Goal: Information Seeking & Learning: Learn about a topic

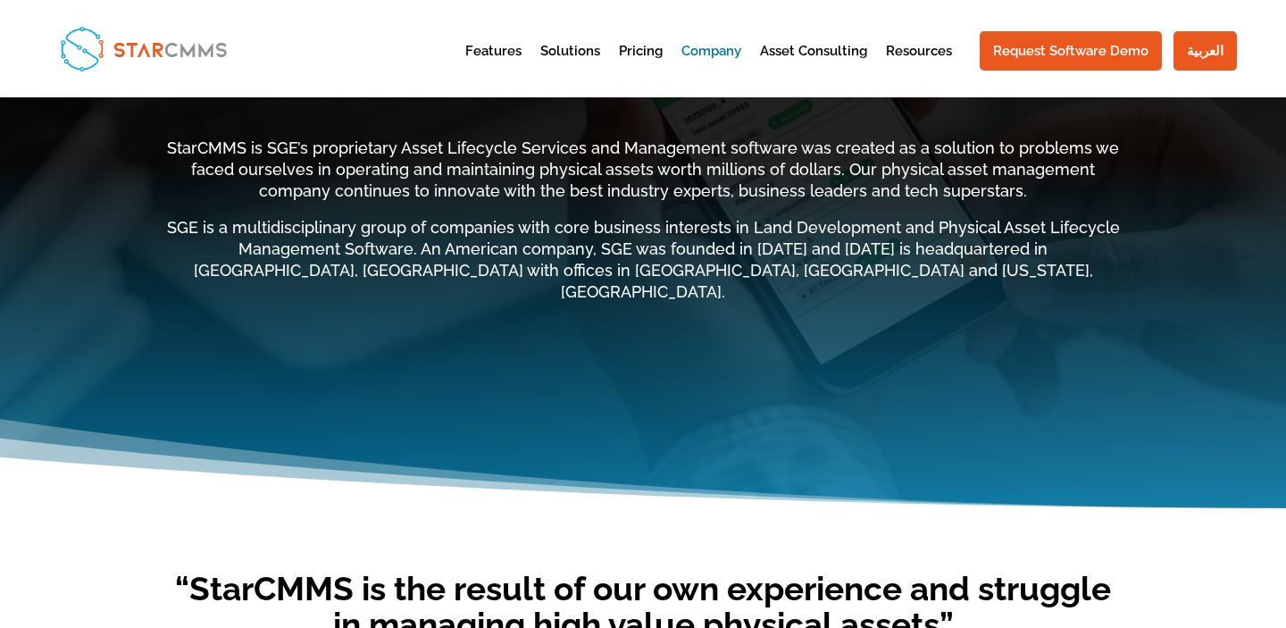
scroll to position [36, 0]
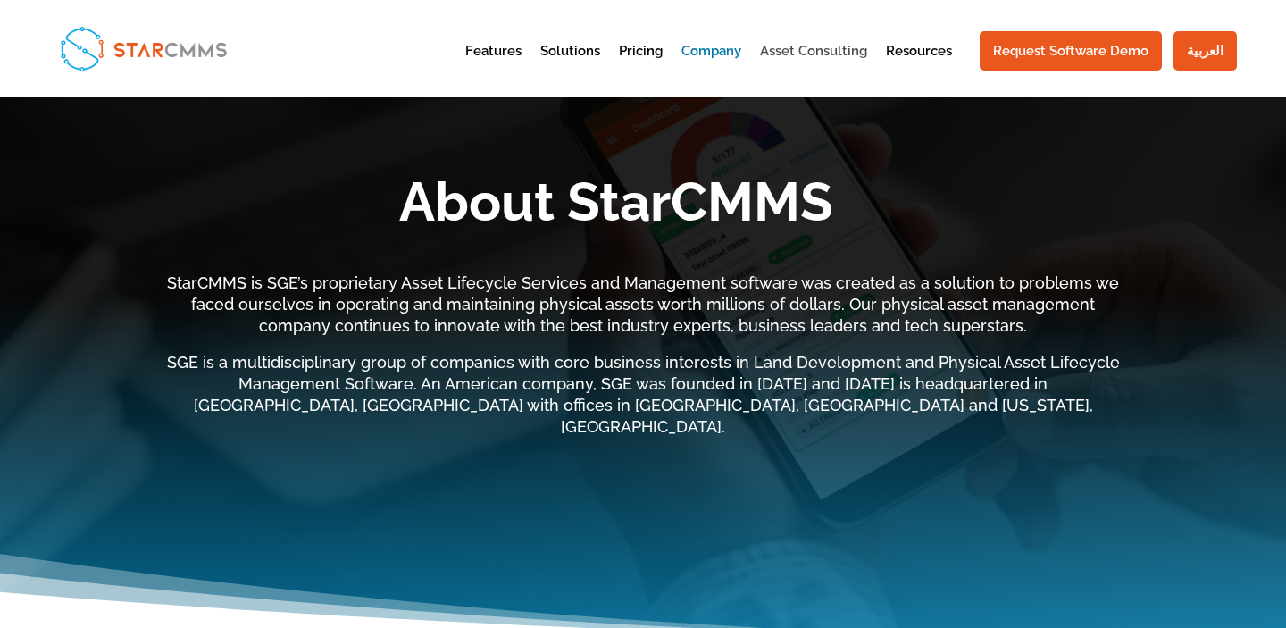
click at [801, 53] on link "Asset Consulting" at bounding box center [813, 67] width 107 height 44
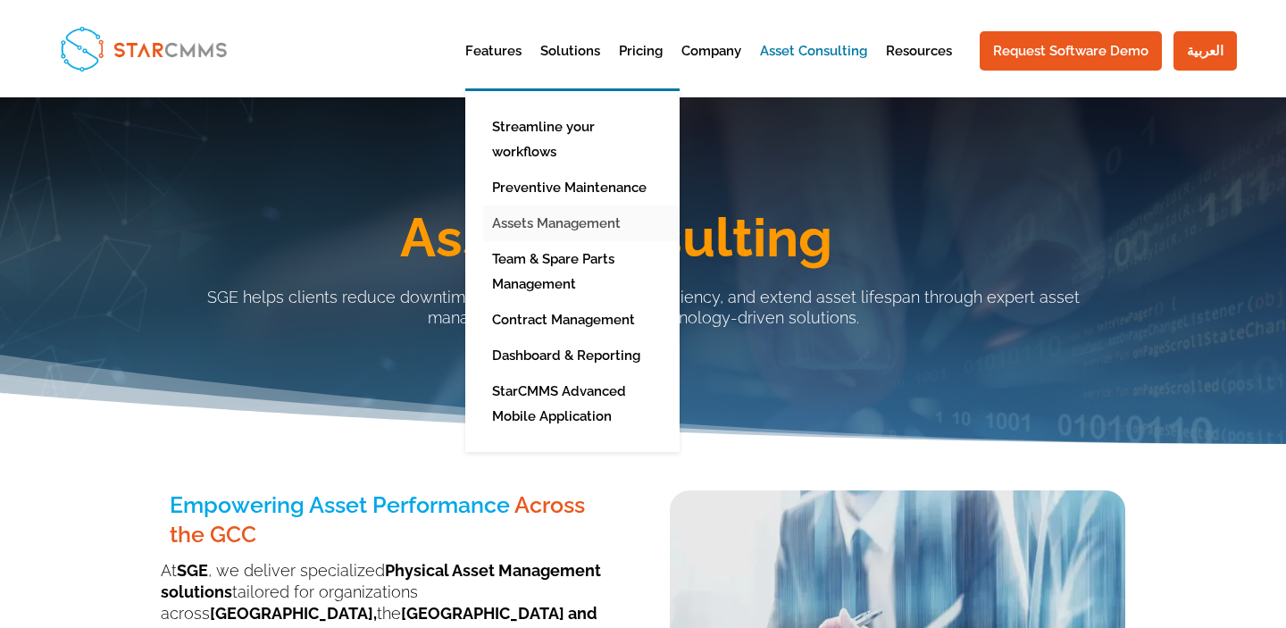
click at [542, 205] on link "Assets Management" at bounding box center [585, 223] width 205 height 36
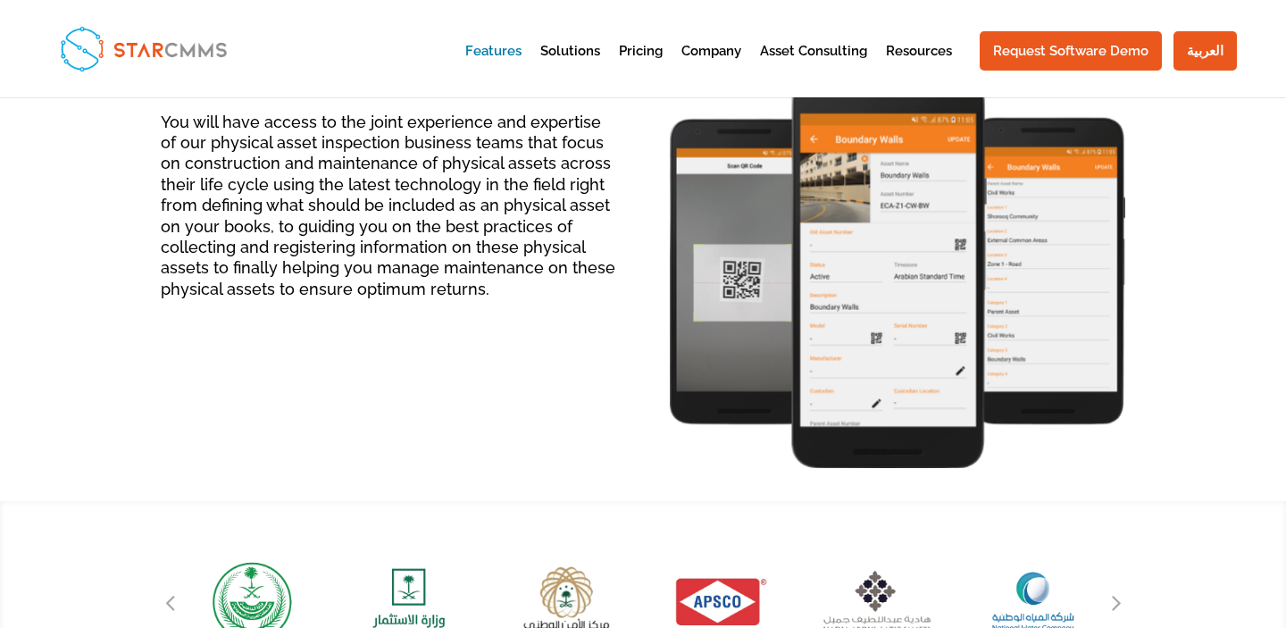
scroll to position [1759, 0]
